Goal: Find specific page/section: Find specific page/section

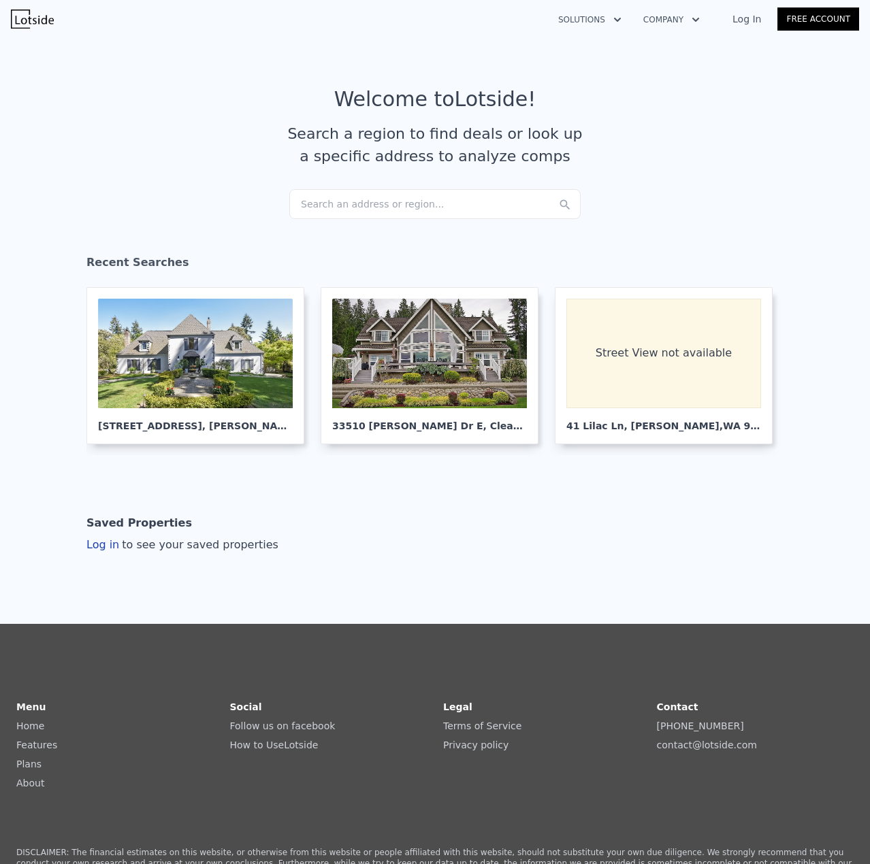
click at [339, 210] on div "Search an address or region..." at bounding box center [434, 204] width 291 height 30
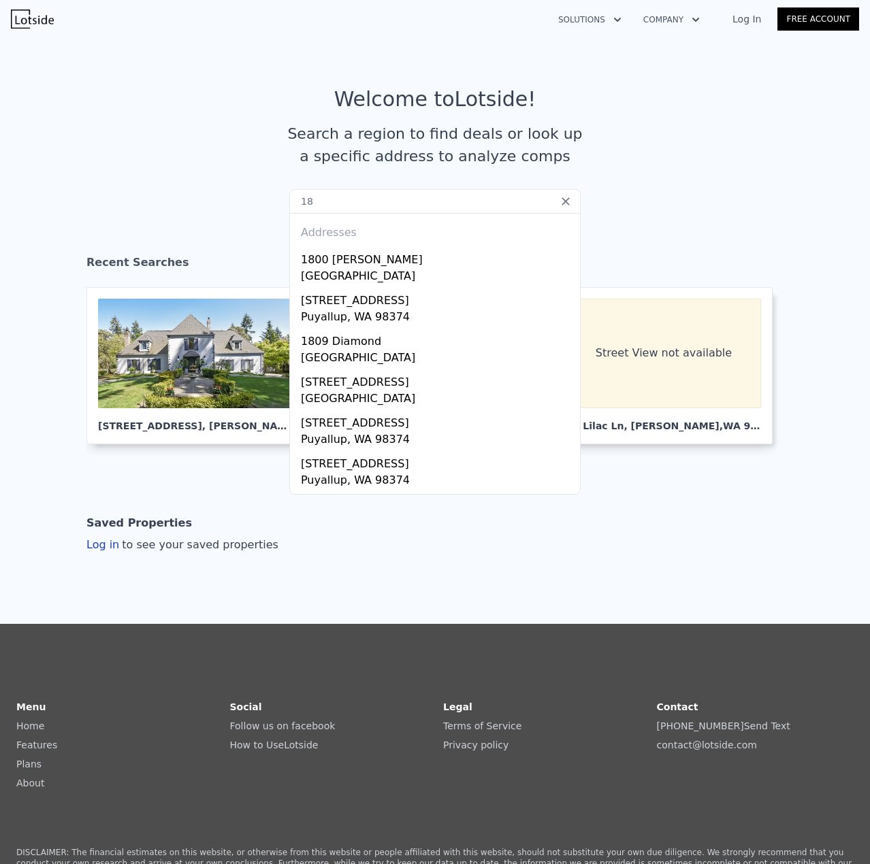
type input "1"
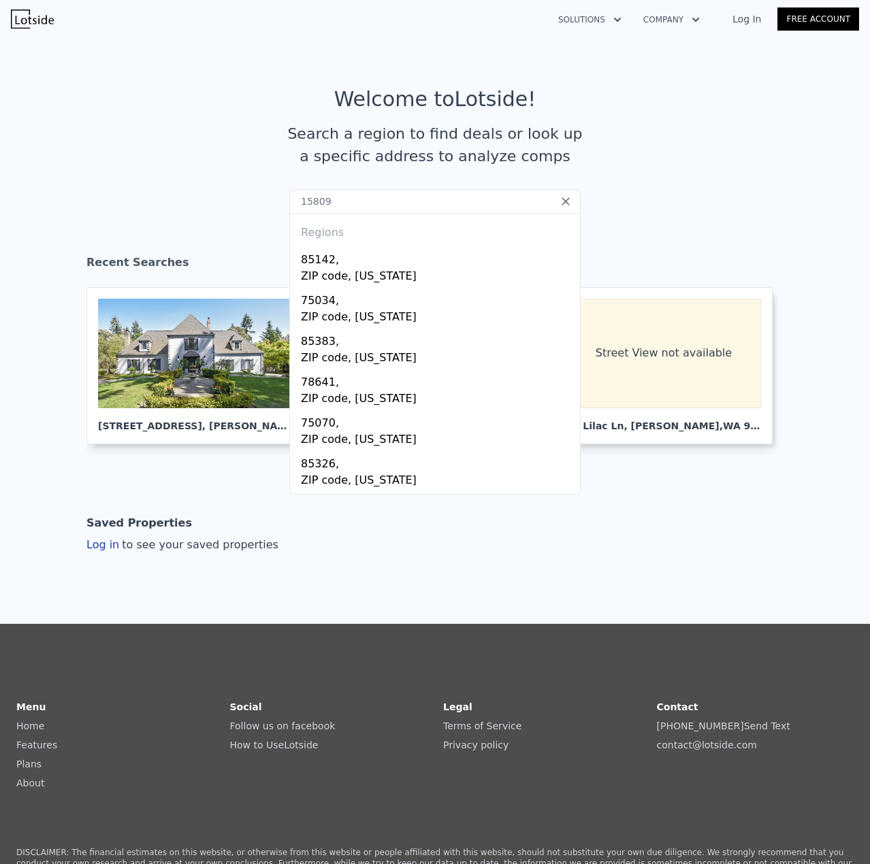
type input "15809"
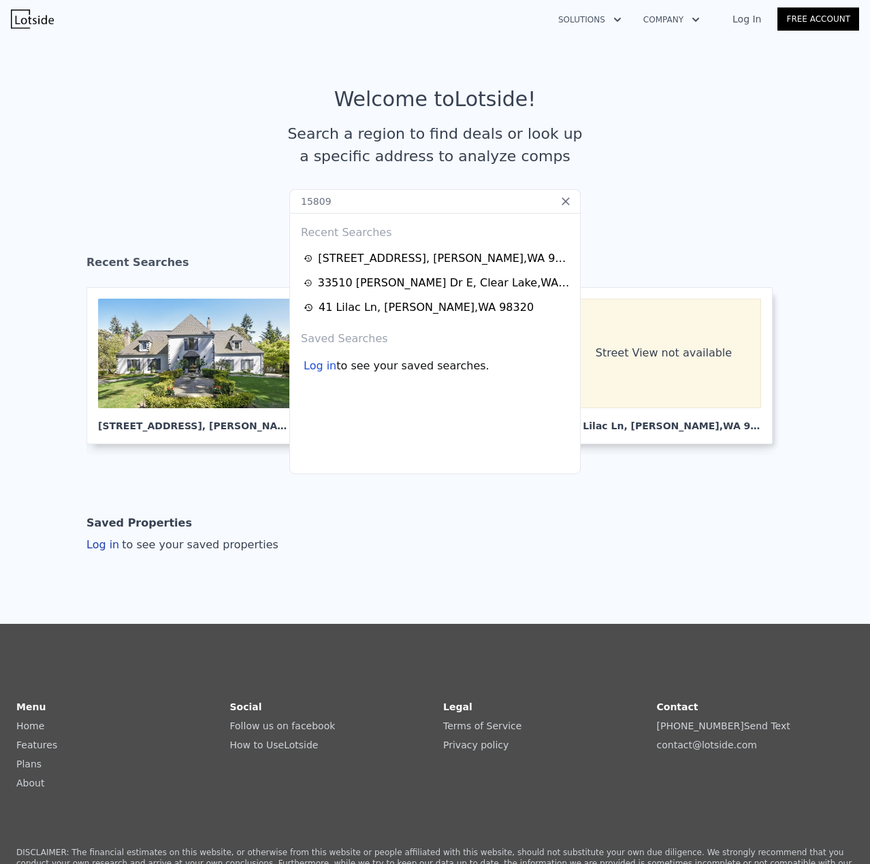
drag, startPoint x: 400, startPoint y: 197, endPoint x: 208, endPoint y: 200, distance: 192.0
click at [208, 200] on section "Welcome to Lotside ! Search a region to find deals or look up a specific addres…" at bounding box center [435, 138] width 870 height 211
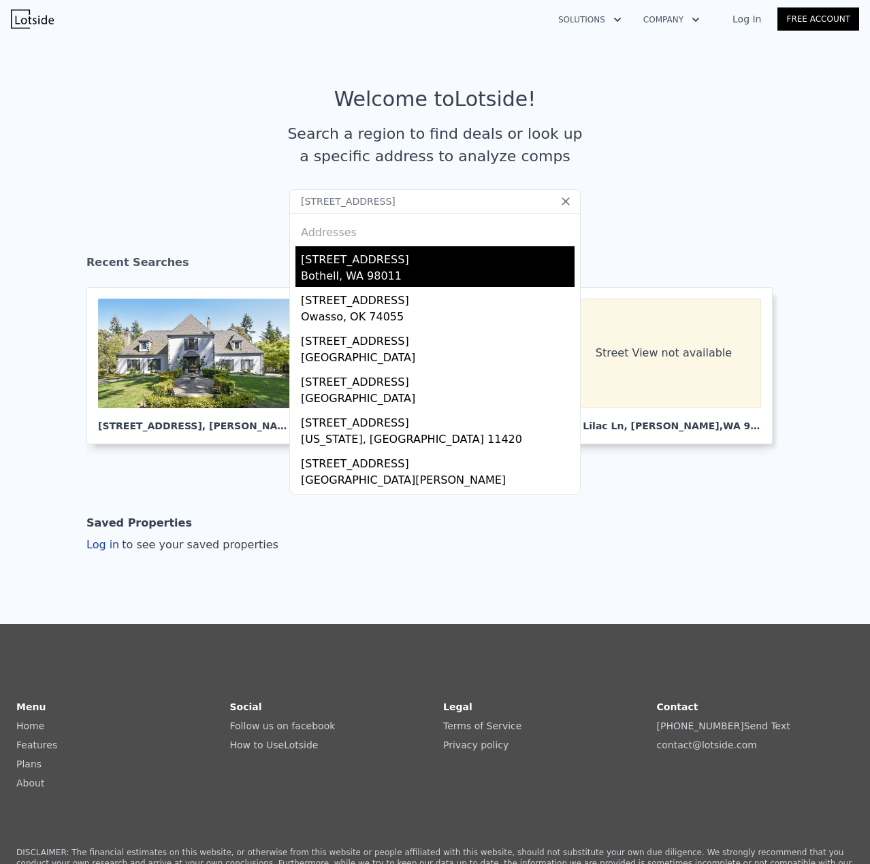
type input "[STREET_ADDRESS]"
click at [424, 269] on div "Bothell, WA 98011" at bounding box center [438, 277] width 274 height 19
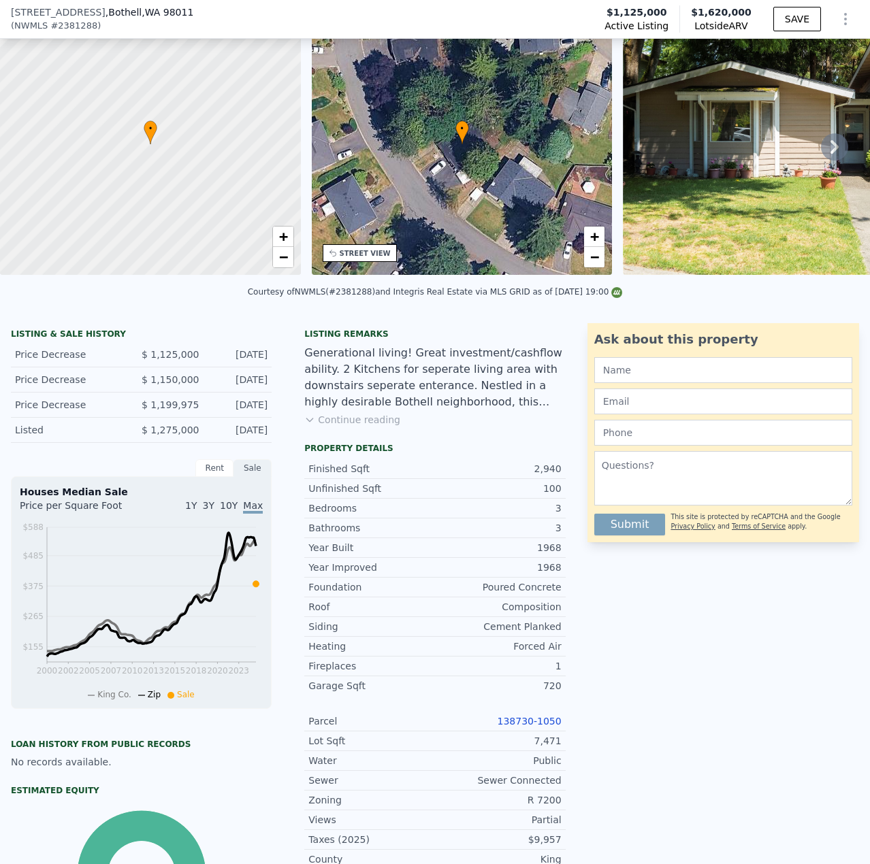
scroll to position [5, 0]
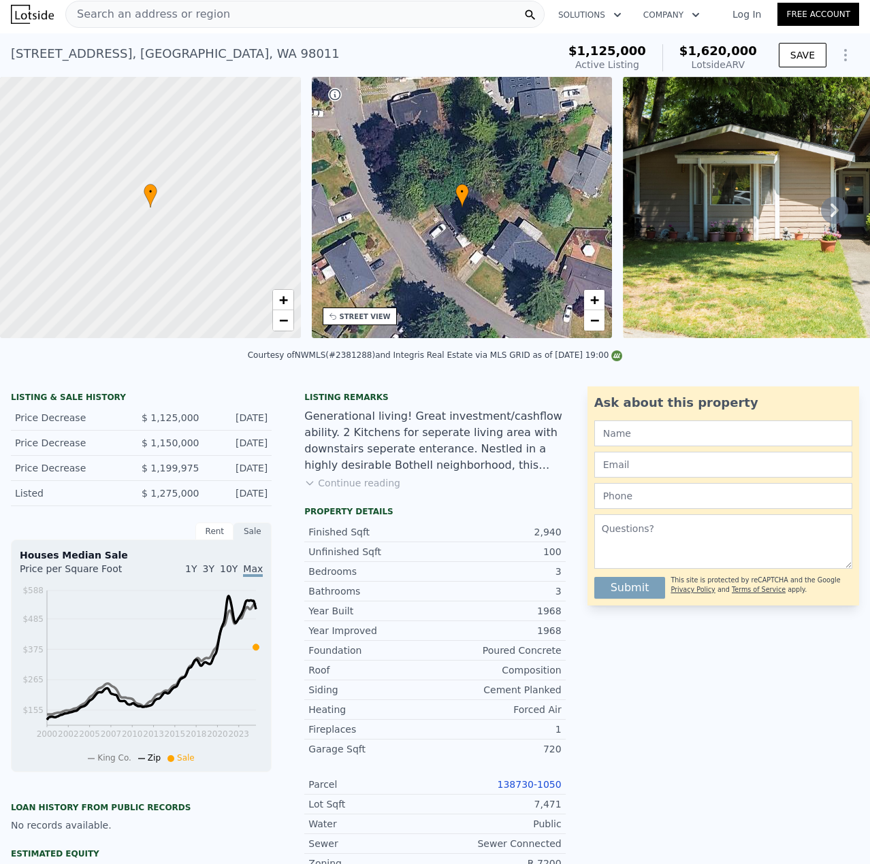
click at [197, 22] on span "Search an address or region" at bounding box center [148, 14] width 164 height 16
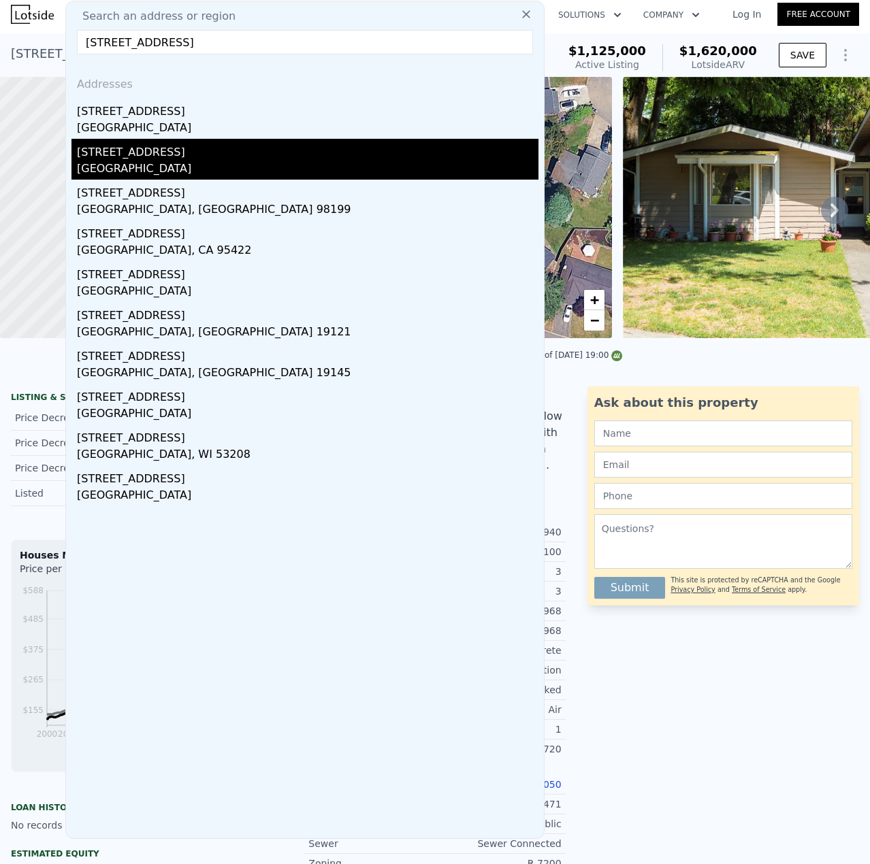
type input "[STREET_ADDRESS]"
click at [164, 158] on div "[STREET_ADDRESS]" at bounding box center [307, 150] width 461 height 22
